Goal: Navigation & Orientation: Find specific page/section

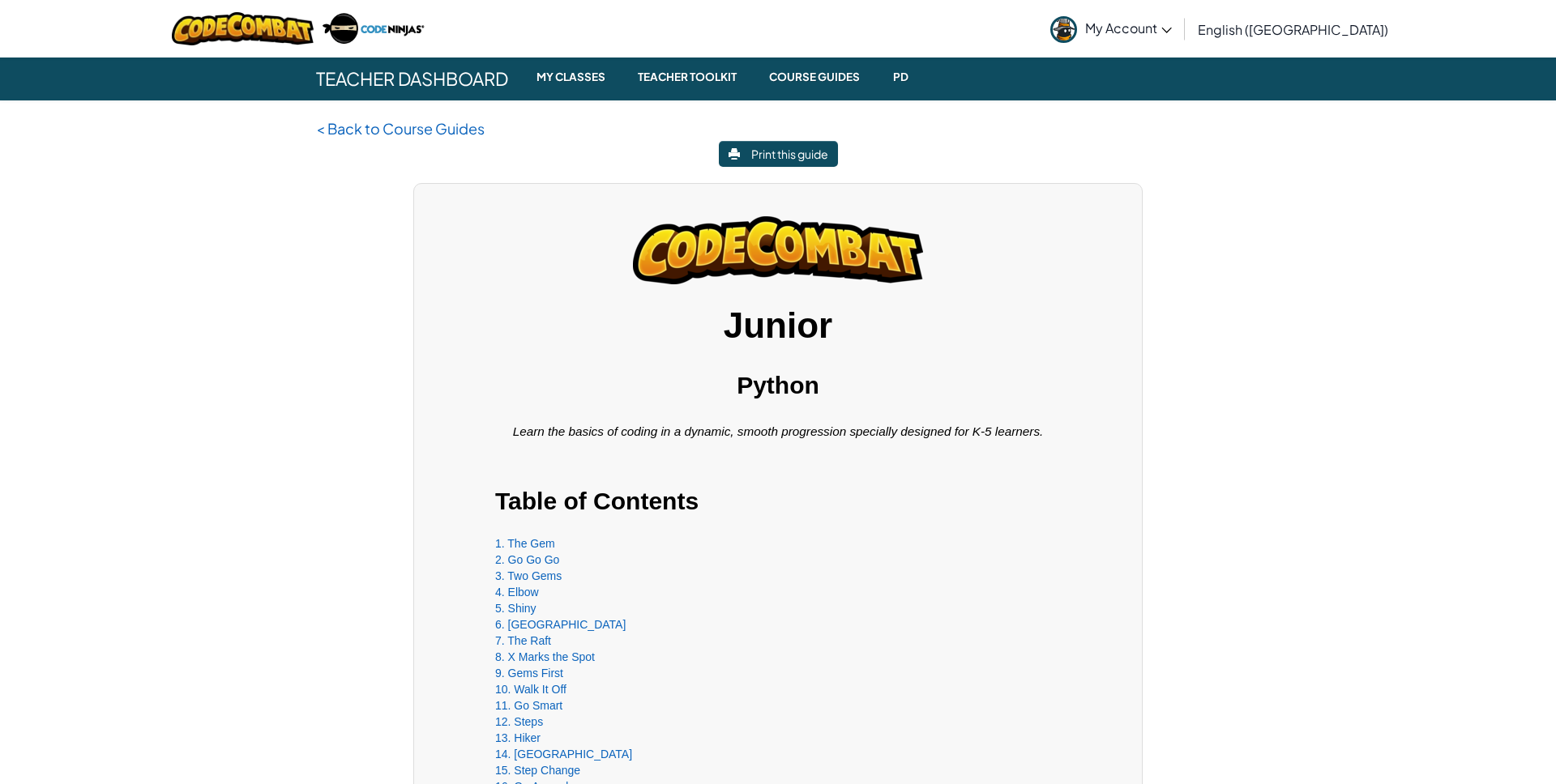
click at [1171, 22] on span "My Account" at bounding box center [1128, 28] width 86 height 17
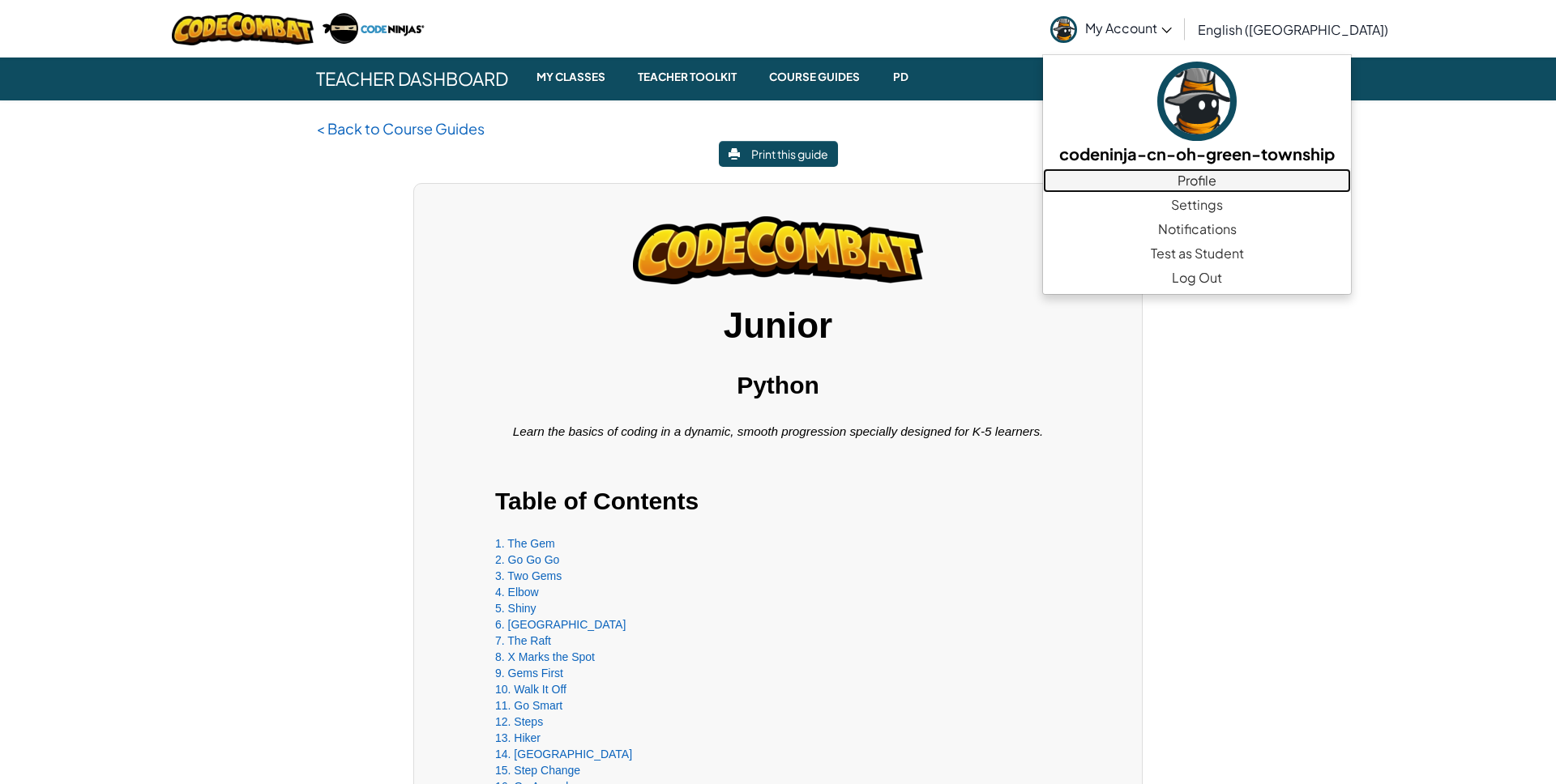
click at [1280, 179] on link "Profile" at bounding box center [1196, 181] width 308 height 24
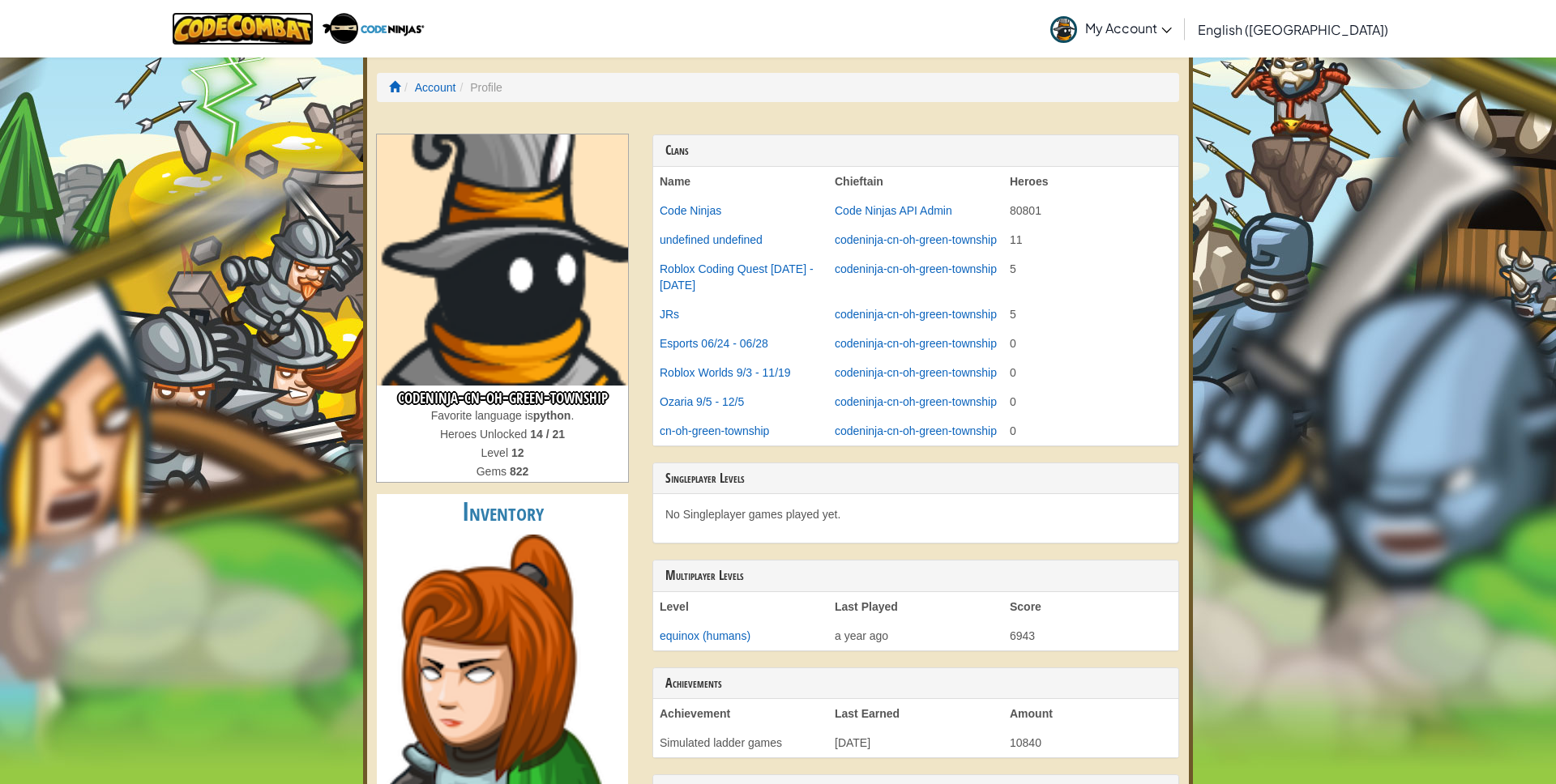
click at [300, 23] on img at bounding box center [243, 29] width 142 height 33
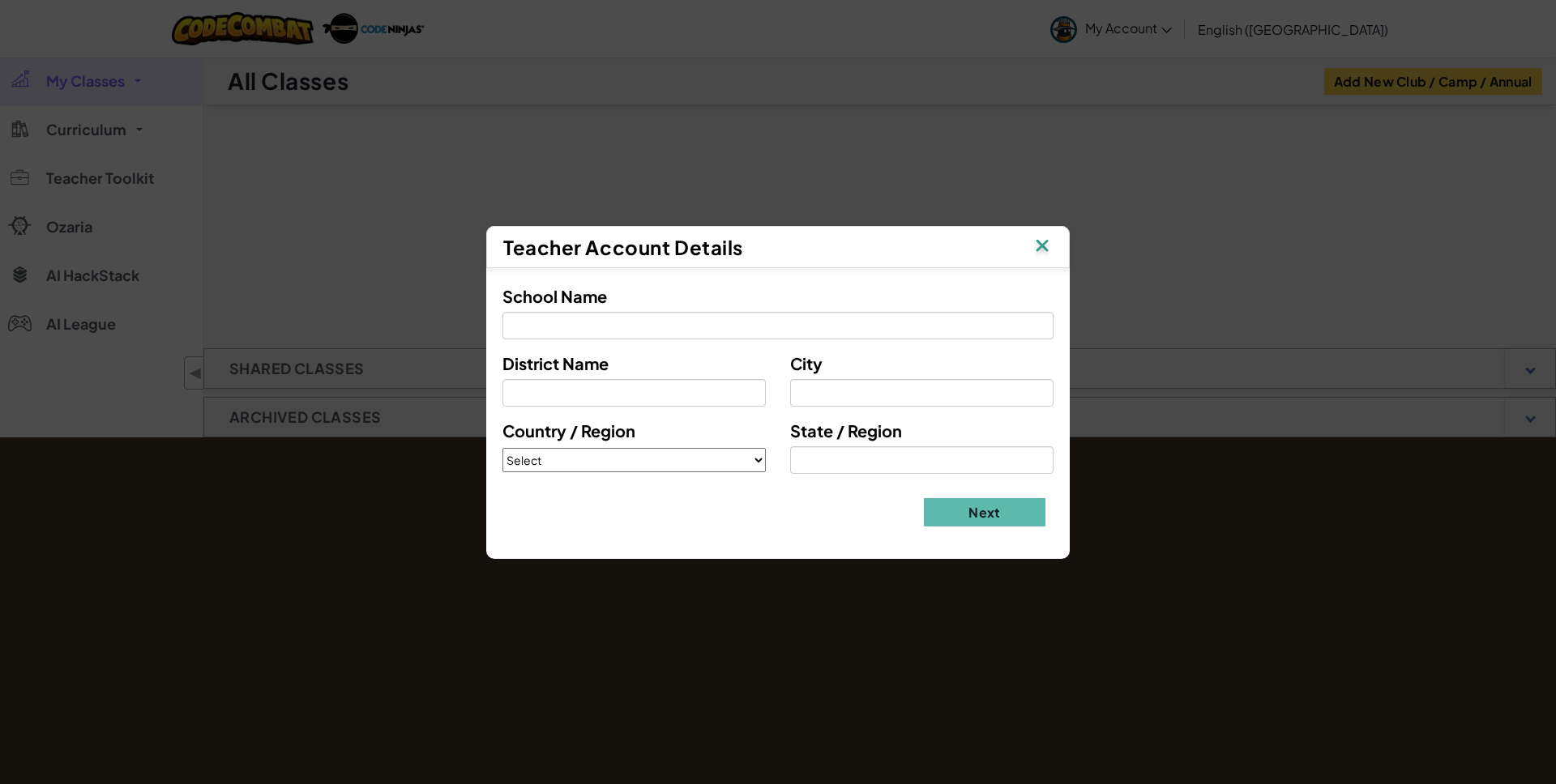
click at [1048, 247] on img at bounding box center [1042, 247] width 21 height 24
